Goal: Transaction & Acquisition: Download file/media

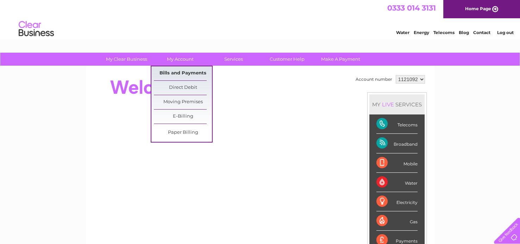
click at [178, 71] on link "Bills and Payments" at bounding box center [183, 73] width 58 height 14
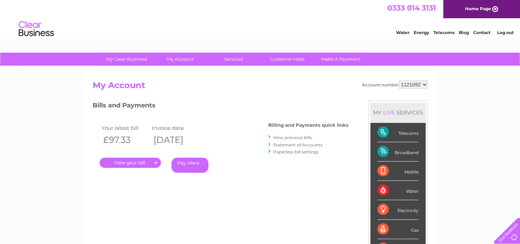
click at [120, 164] on link "." at bounding box center [130, 163] width 61 height 10
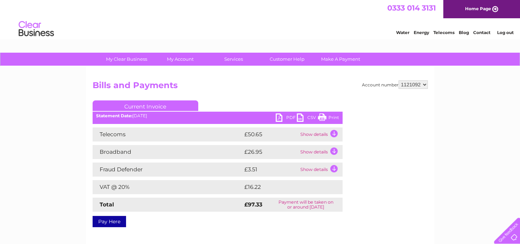
click at [279, 119] on link "PDF" at bounding box center [285, 119] width 21 height 10
click at [480, 33] on link "Contact" at bounding box center [481, 32] width 17 height 5
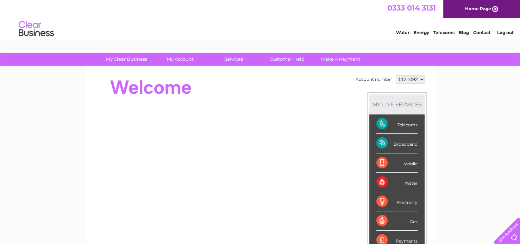
click at [486, 35] on link "Contact" at bounding box center [481, 32] width 17 height 5
